Goal: Information Seeking & Learning: Find specific fact

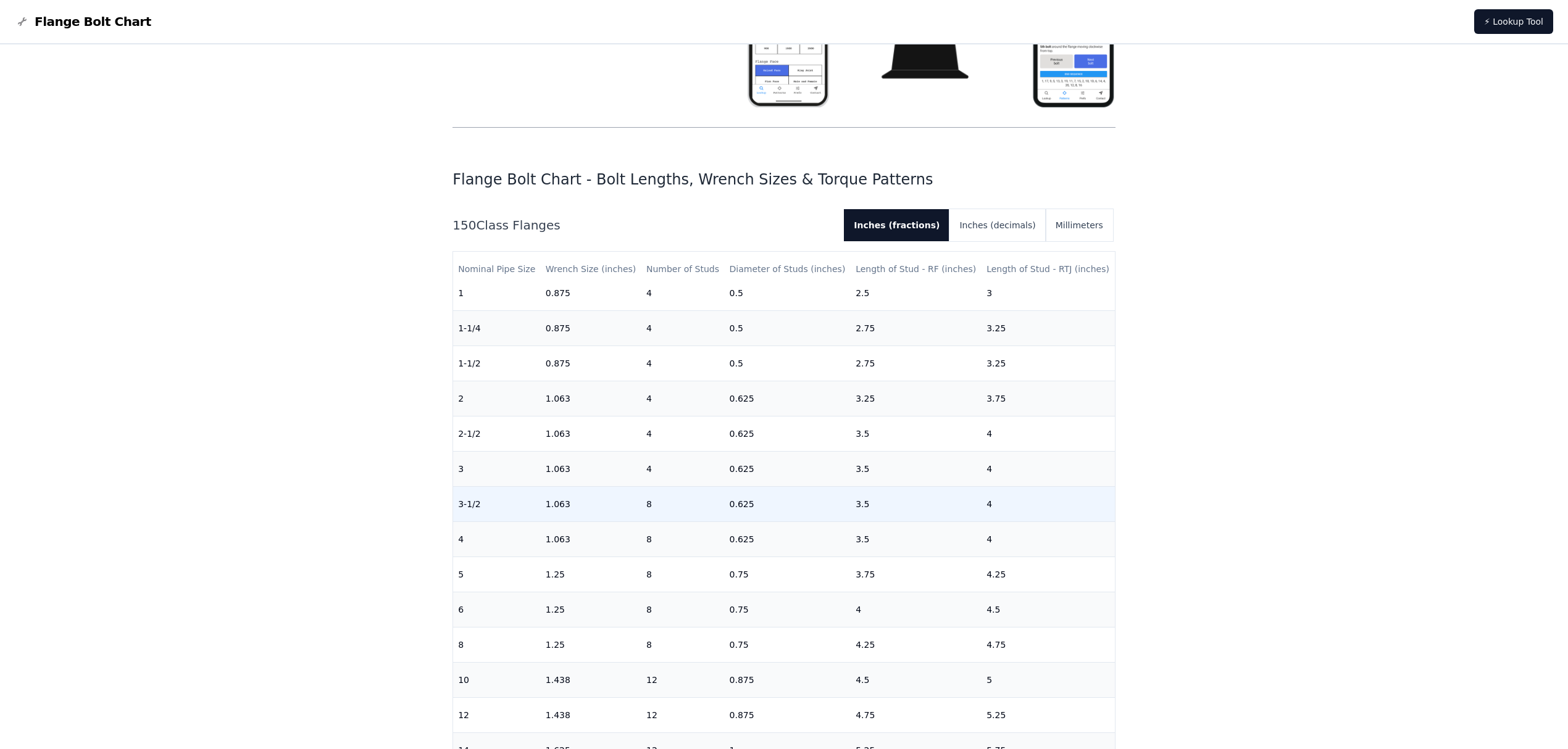
scroll to position [82, 0]
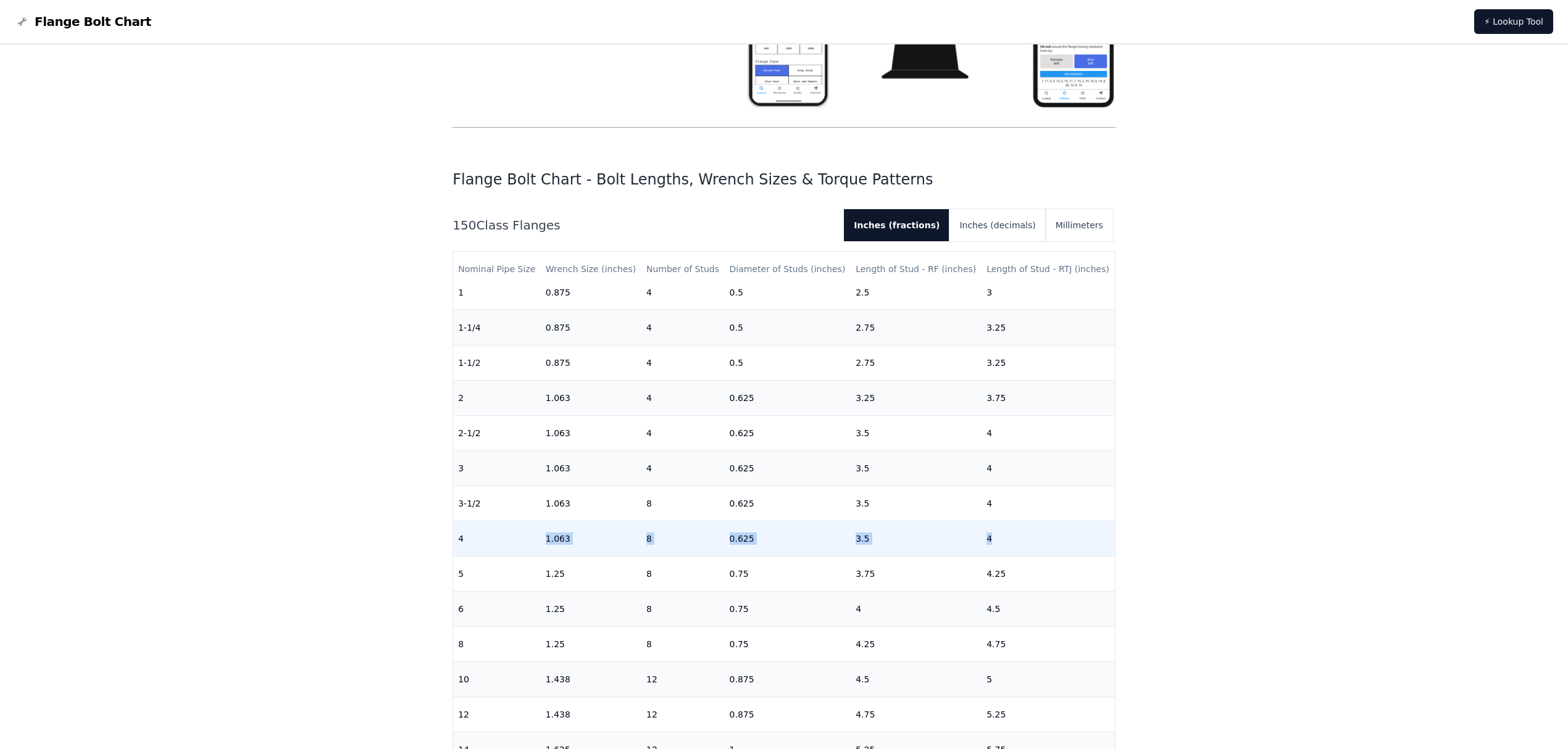
drag, startPoint x: 542, startPoint y: 535, endPoint x: 1020, endPoint y: 545, distance: 478.1
click at [1020, 545] on tr "4 1.063 8 0.625 3.5 4" at bounding box center [784, 539] width 662 height 35
click at [1011, 225] on button "Inches (decimals)" at bounding box center [997, 225] width 96 height 32
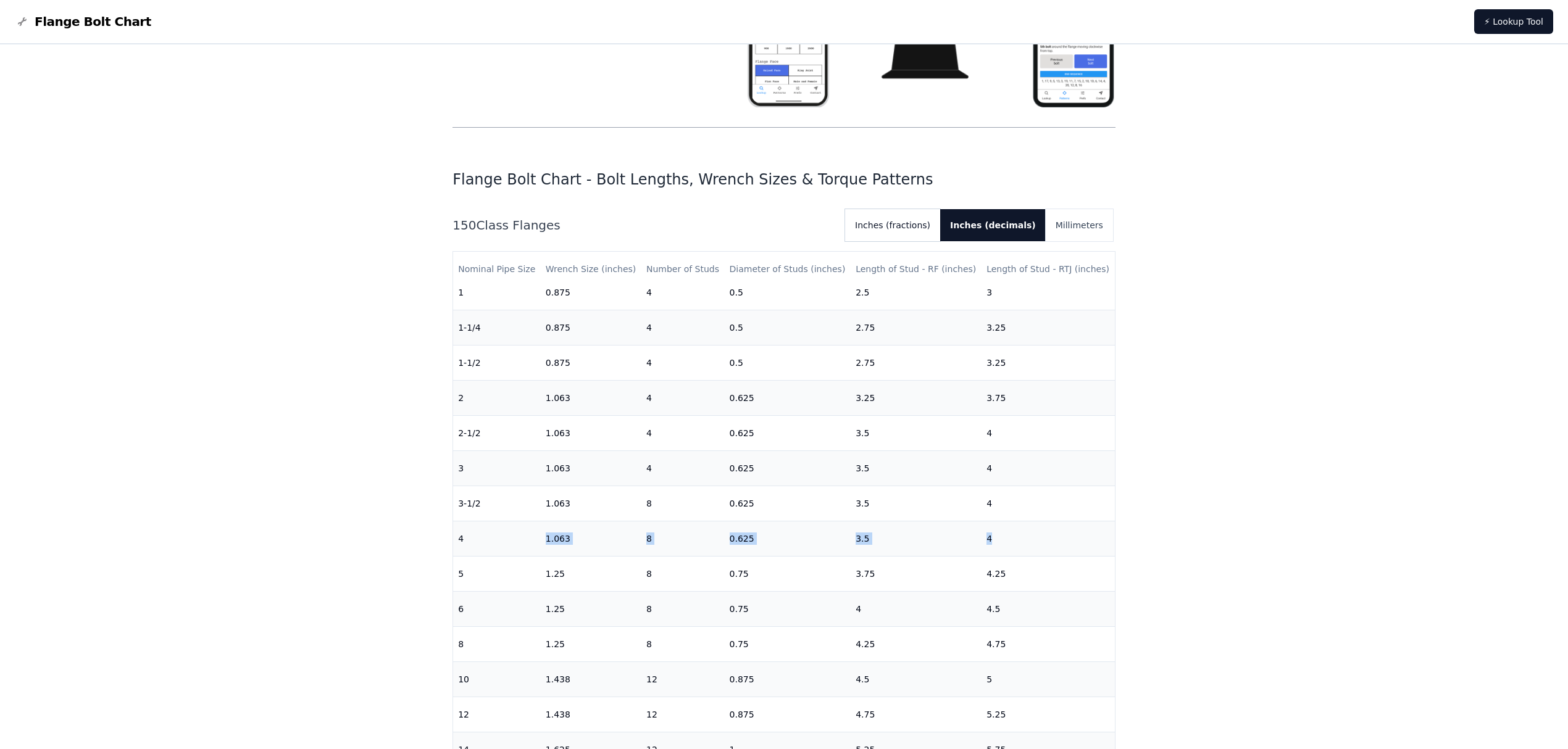
click at [924, 231] on button "Inches (fractions)" at bounding box center [892, 225] width 95 height 32
click at [898, 224] on button "Inches (fractions)" at bounding box center [897, 225] width 106 height 32
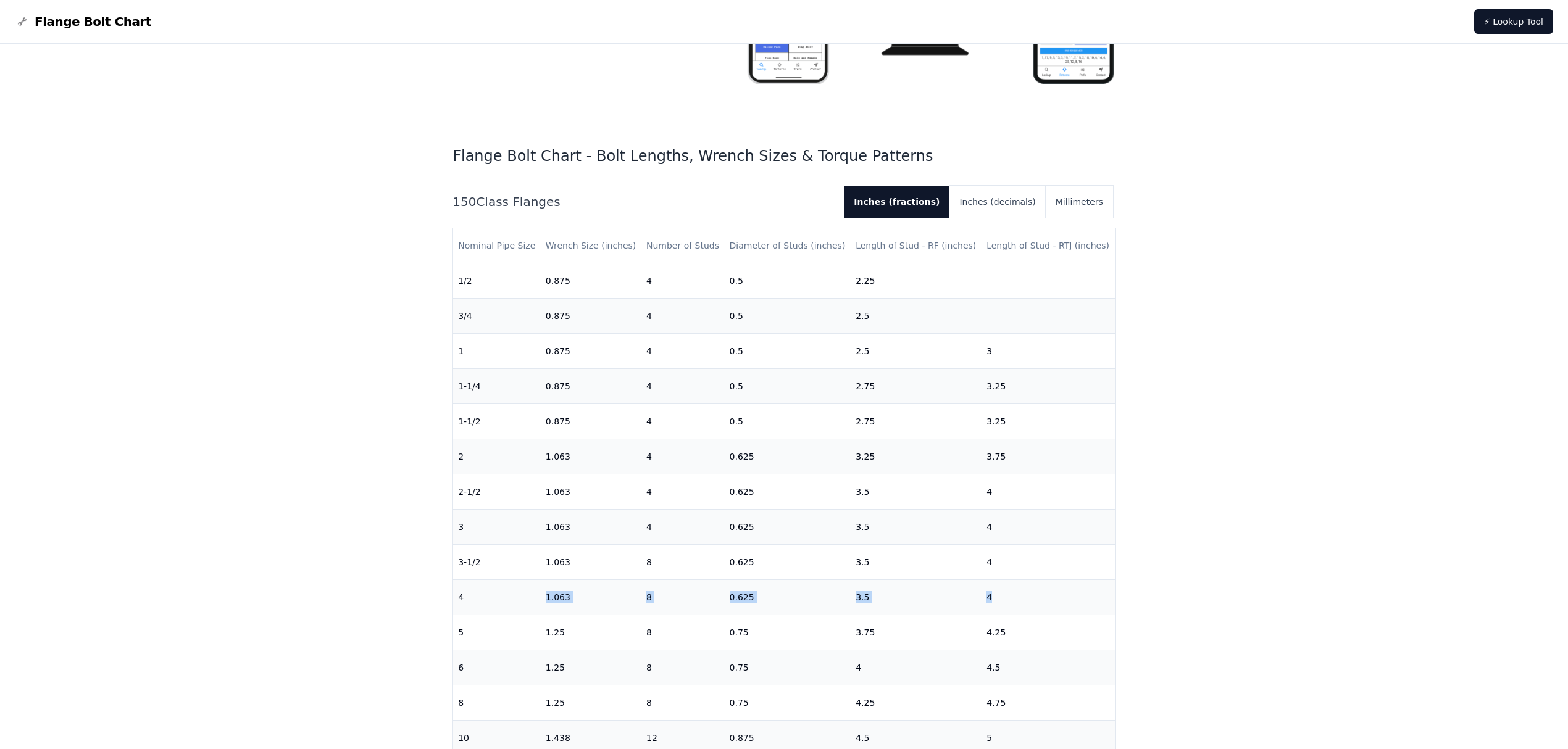
scroll to position [247, 0]
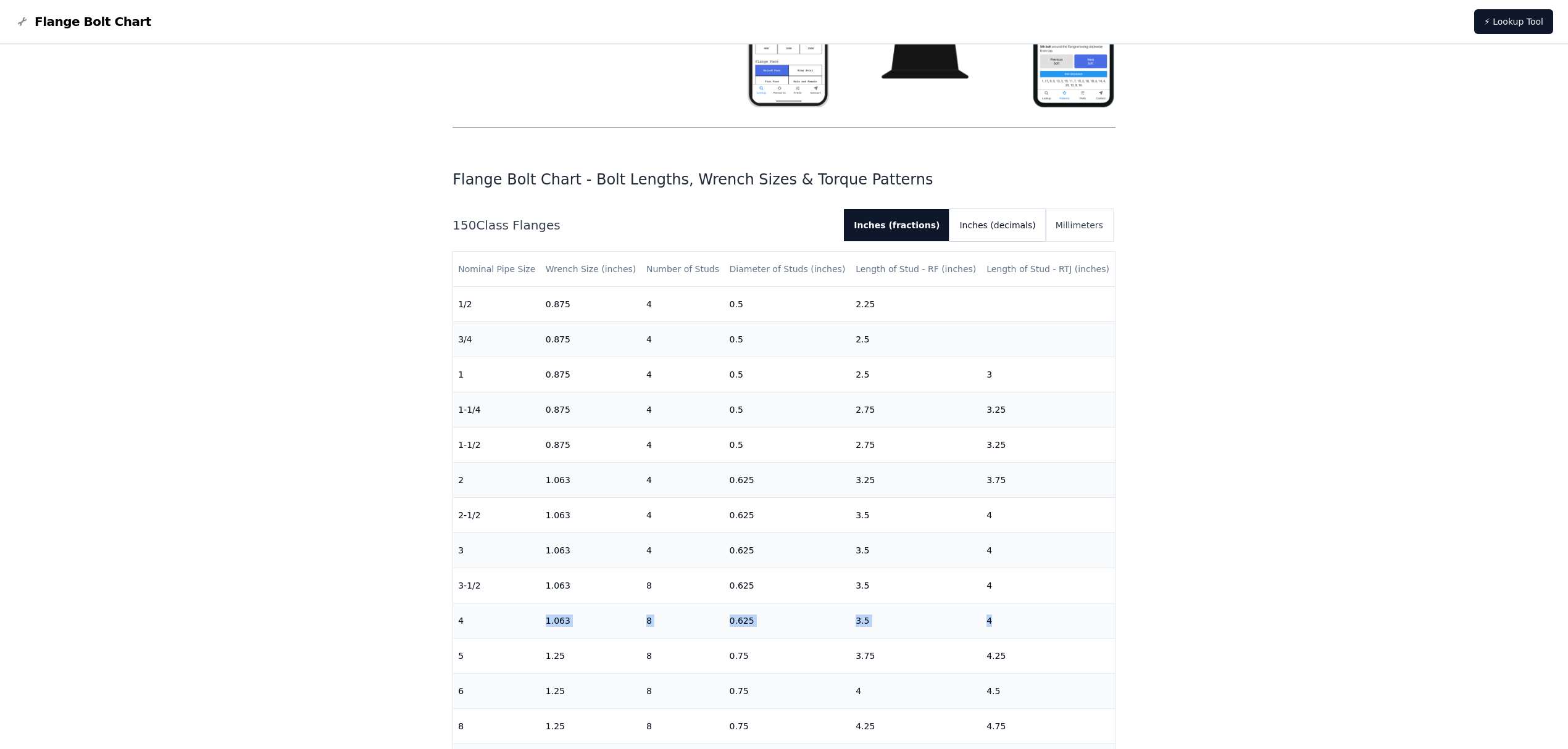
click at [1025, 224] on button "Inches (decimals)" at bounding box center [997, 225] width 96 height 32
click at [1115, 223] on div "150 Class Flanges Inches (fractions) Inches (decimals) Millimeters" at bounding box center [784, 225] width 663 height 32
click at [1092, 218] on button "Millimeters" at bounding box center [1079, 225] width 67 height 32
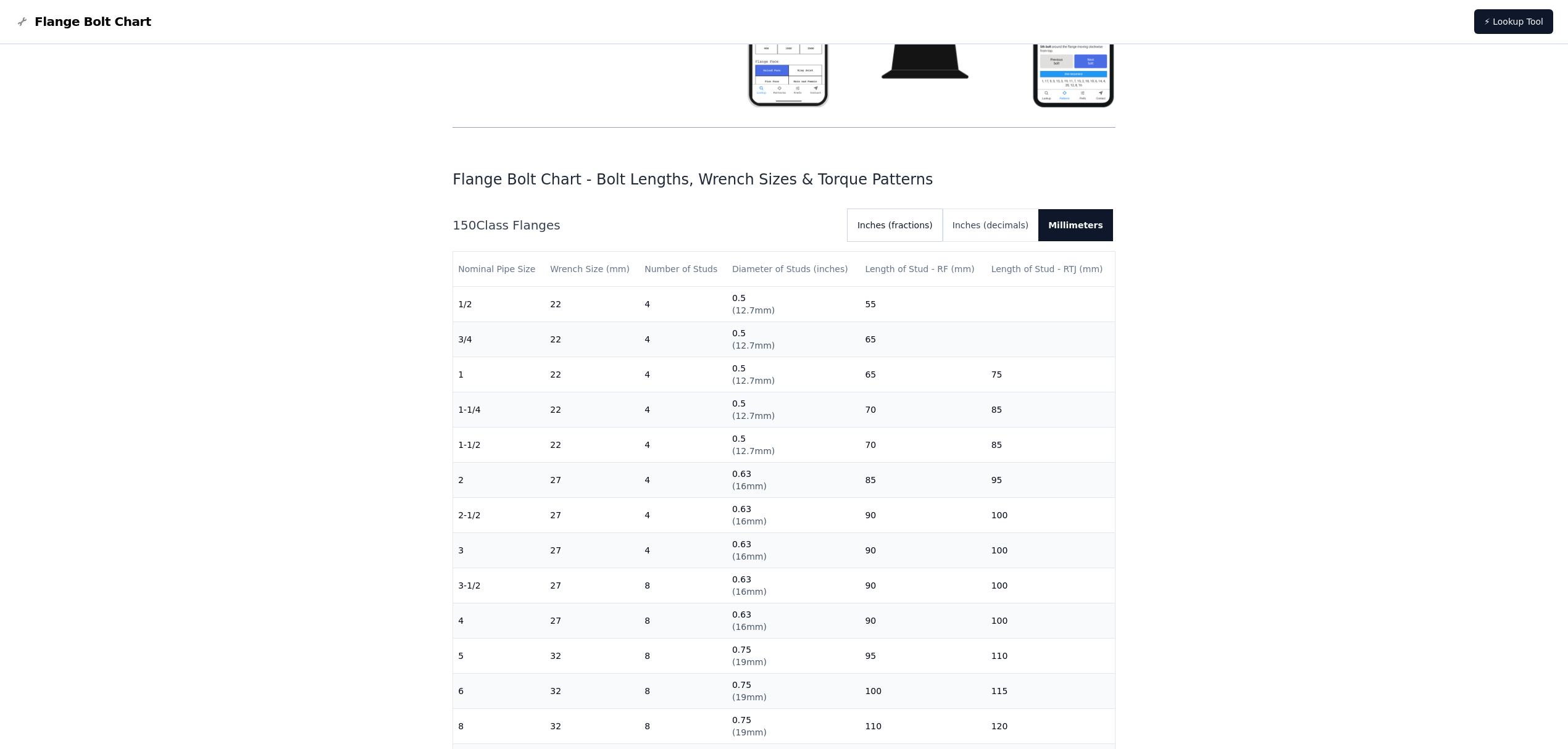
click at [930, 218] on button "Inches (fractions)" at bounding box center [895, 225] width 95 height 32
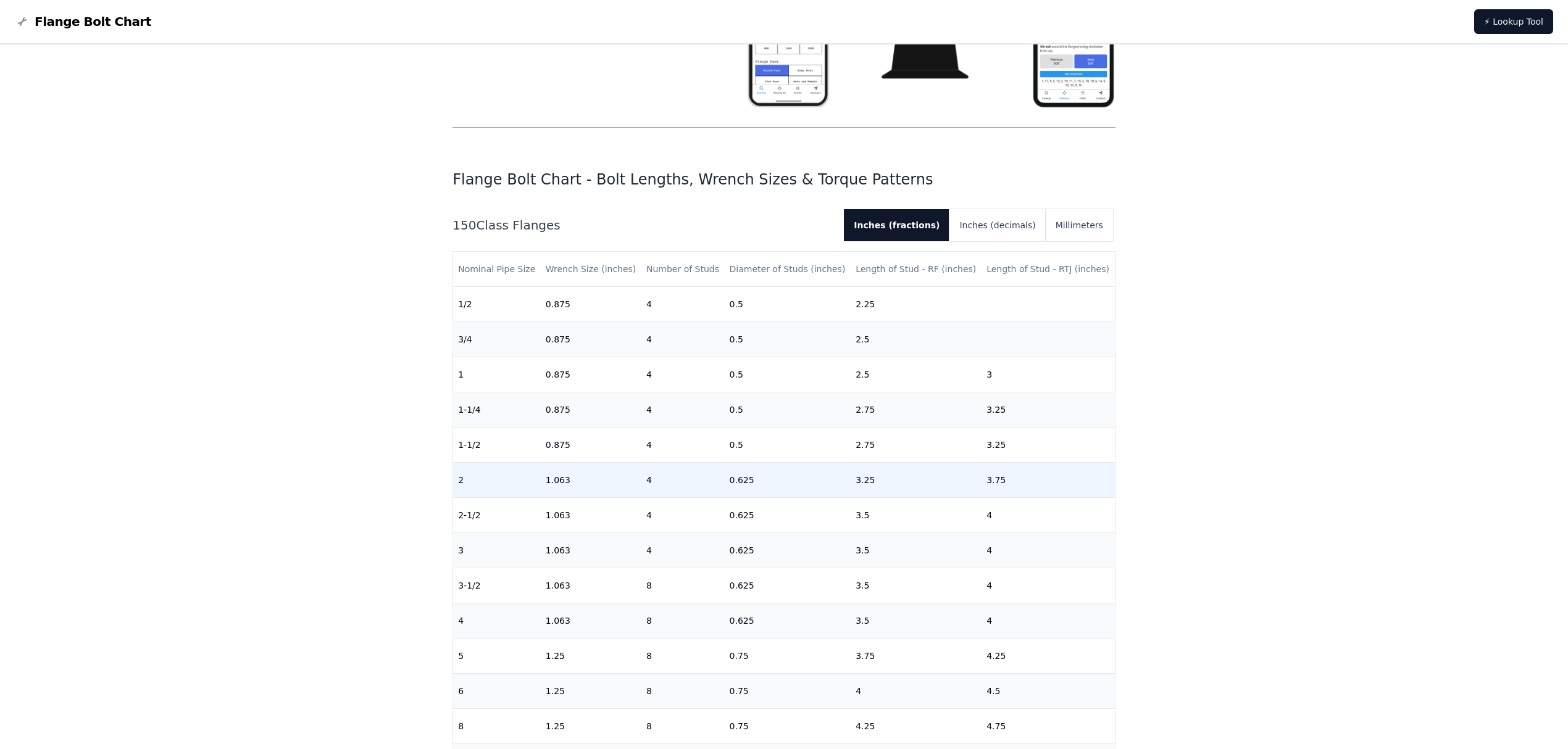
scroll to position [82, 0]
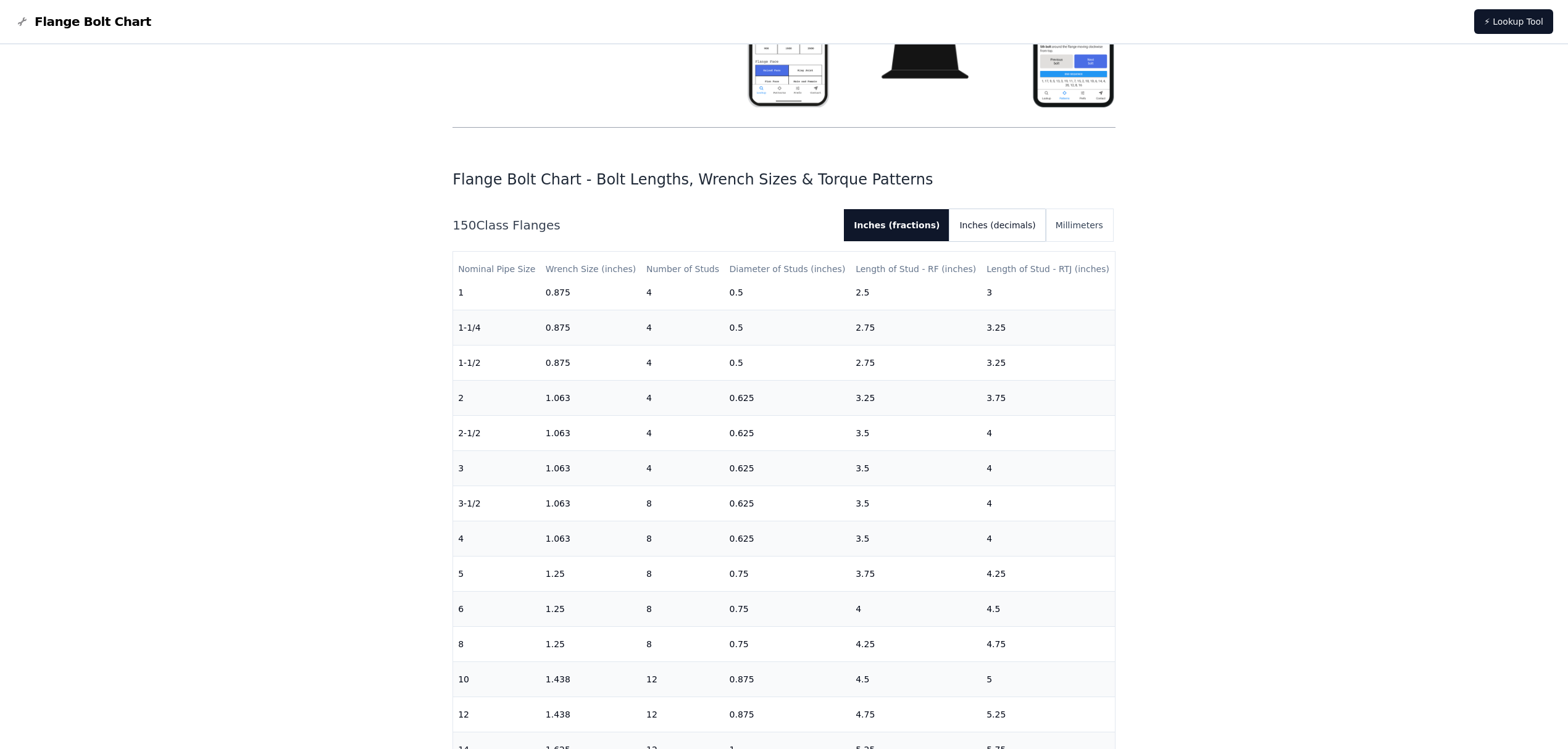
click at [974, 235] on button "Inches (decimals)" at bounding box center [997, 225] width 96 height 32
click at [895, 231] on button "Inches (fractions)" at bounding box center [892, 225] width 95 height 32
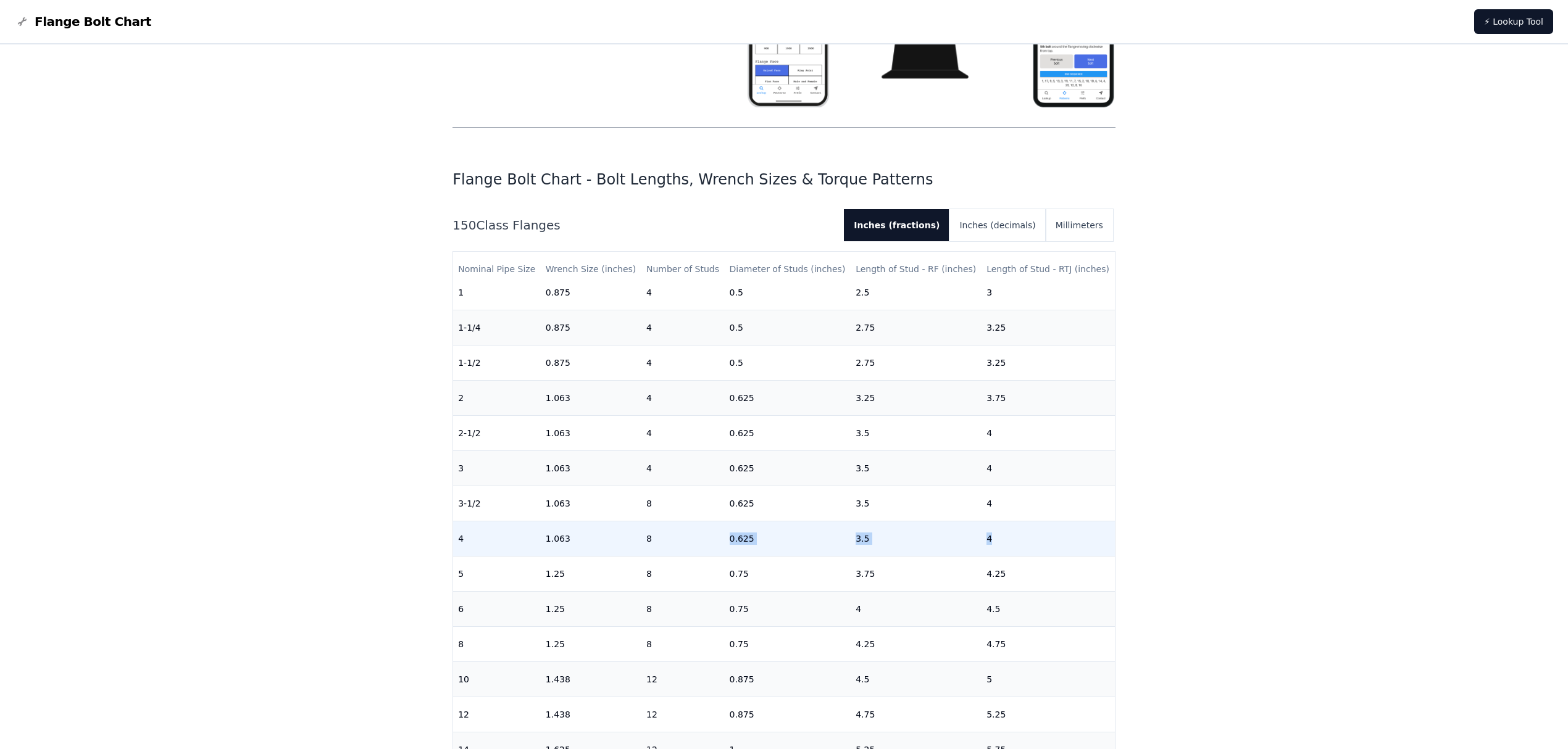
drag, startPoint x: 724, startPoint y: 542, endPoint x: 1000, endPoint y: 545, distance: 276.0
click at [1000, 545] on tr "4 1.063 8 0.625 3.5 4" at bounding box center [784, 539] width 662 height 35
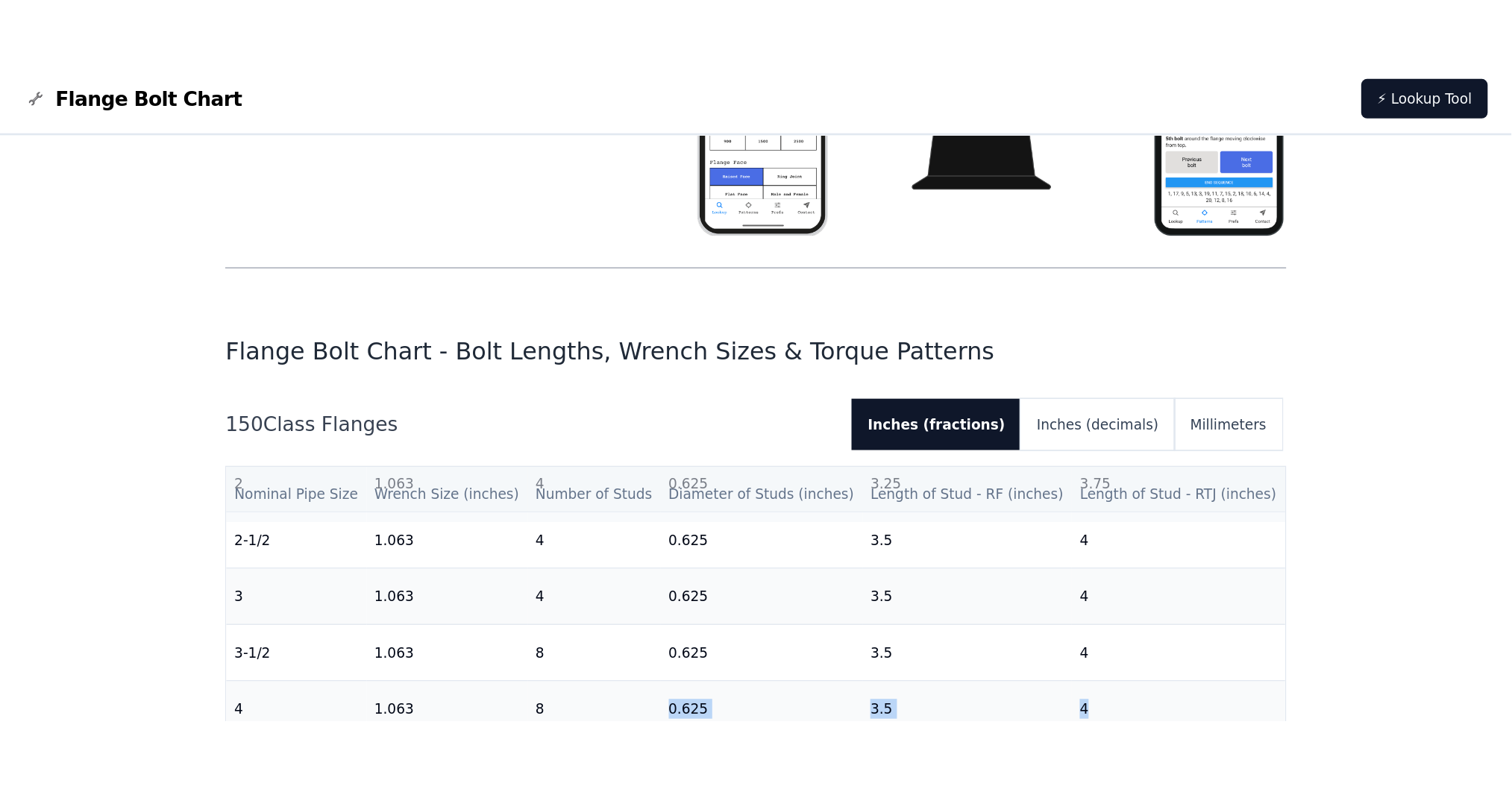
scroll to position [298, 0]
